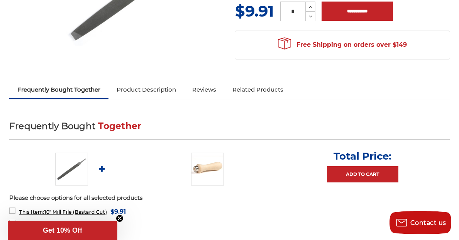
scroll to position [212, 0]
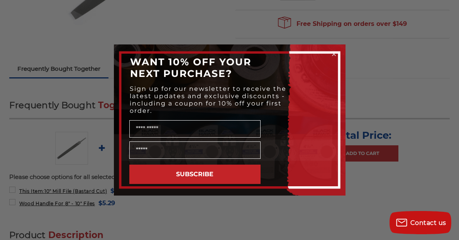
click at [167, 210] on div "Close dialog WANT 10% OFF YOUR NEXT PURCHASE? Sign up for our newsletter to rec…" at bounding box center [229, 120] width 459 height 240
drag, startPoint x: 167, startPoint y: 210, endPoint x: 137, endPoint y: 171, distance: 49.3
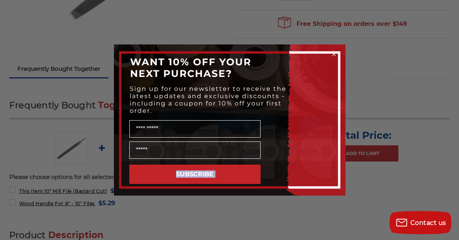
click at [166, 209] on div "Close dialog WANT 10% OFF YOUR NEXT PURCHASE? Sign up for our newsletter to rec…" at bounding box center [229, 120] width 459 height 240
click at [333, 53] on circle "Close dialog" at bounding box center [333, 54] width 7 height 7
